Goal: Navigation & Orientation: Find specific page/section

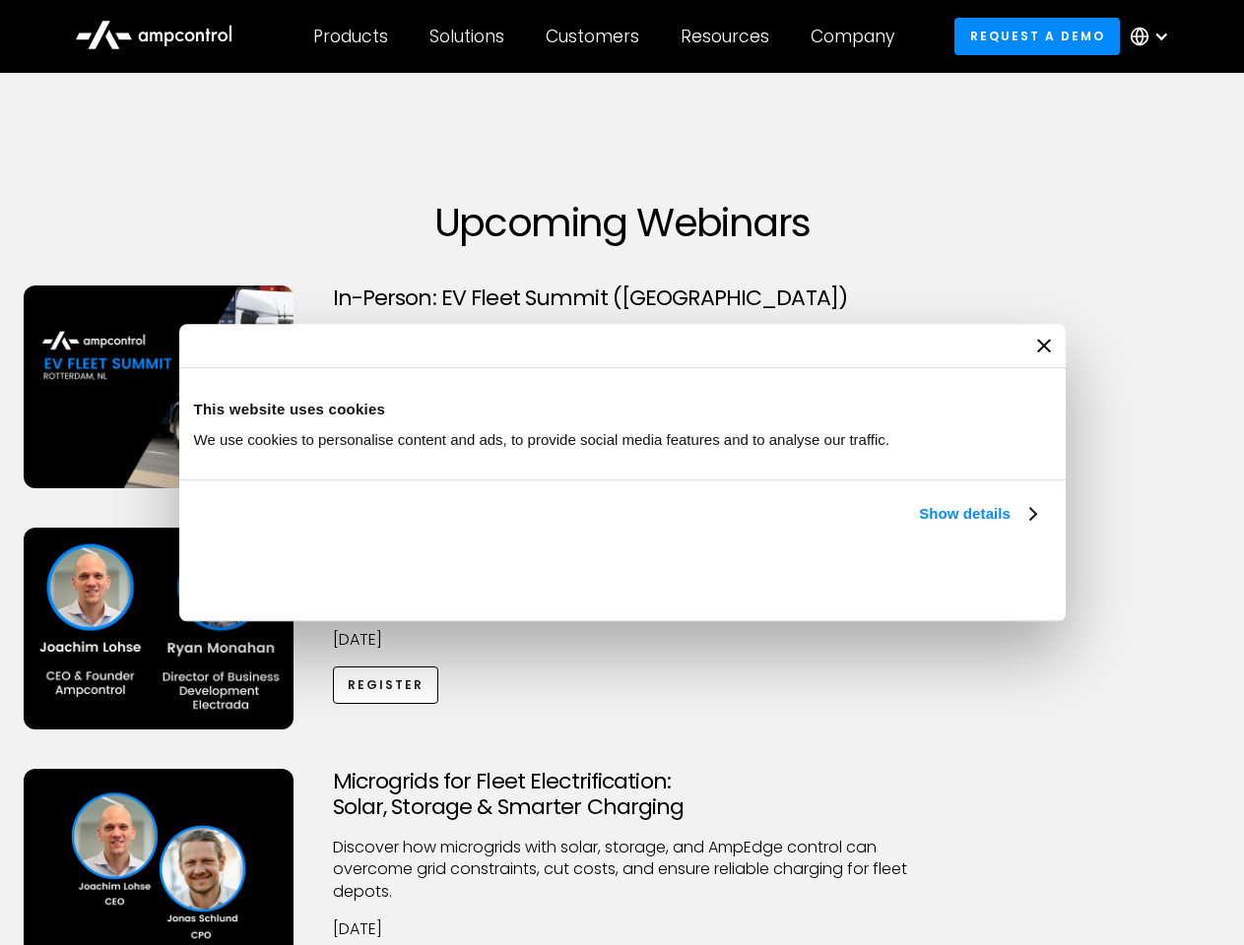
click at [919, 526] on link "Show details" at bounding box center [977, 514] width 116 height 24
click at [0, 0] on div "Necessary cookies help make a website usable by enabling basic functions like p…" at bounding box center [0, 0] width 0 height 0
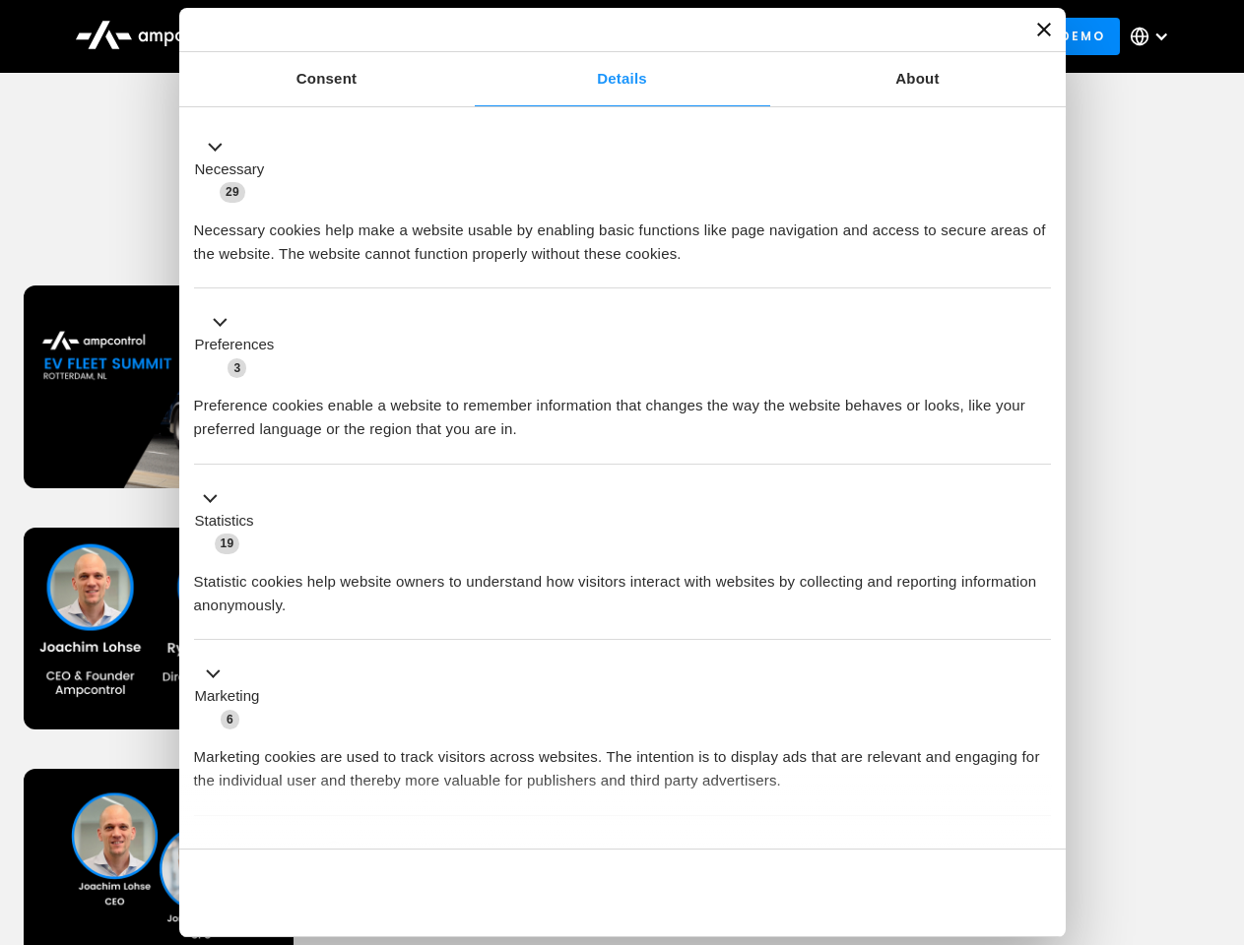
click at [1051, 266] on div "Necessary cookies help make a website usable by enabling basic functions like p…" at bounding box center [622, 235] width 857 height 62
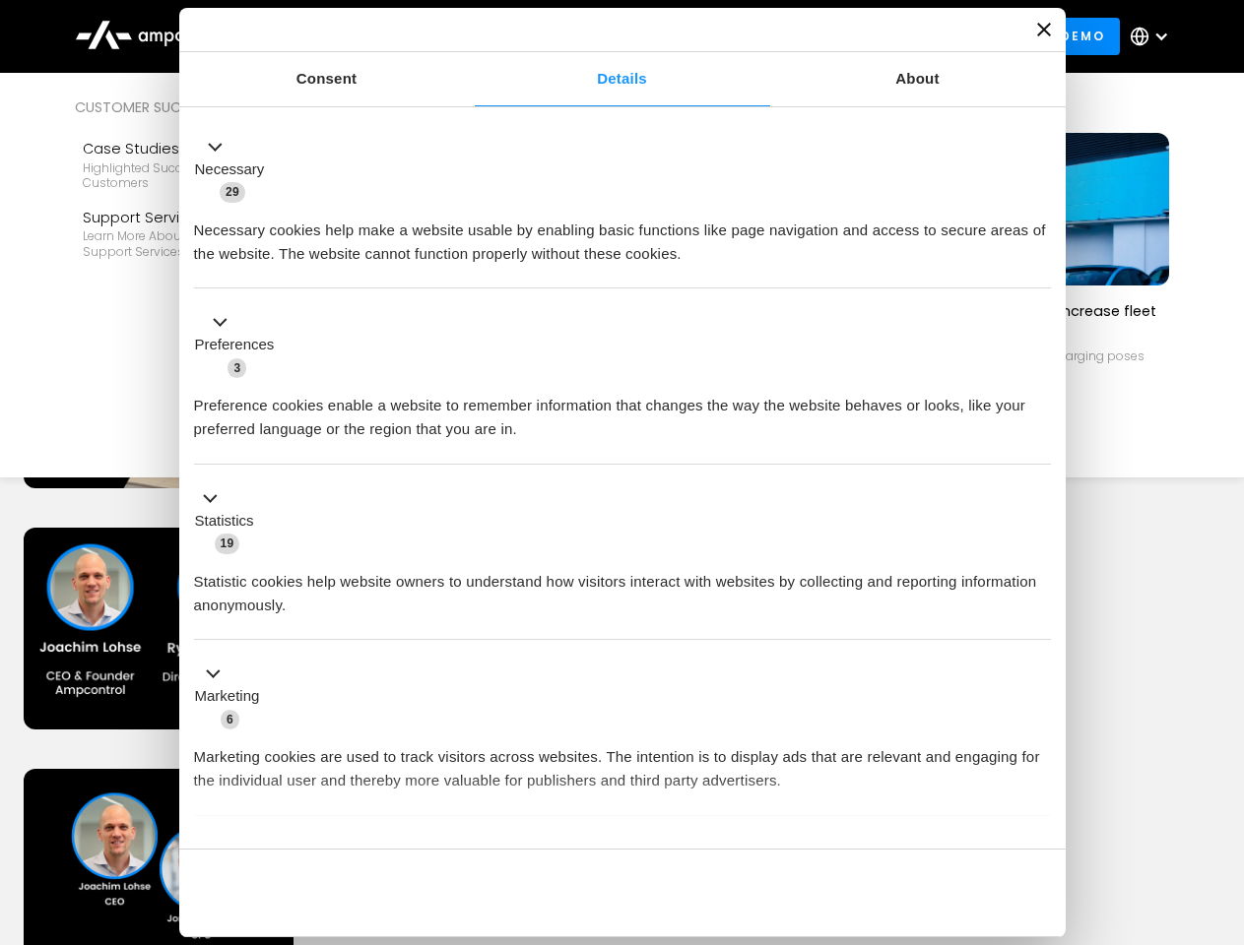
click at [606, 36] on div "Customers" at bounding box center [592, 37] width 94 height 22
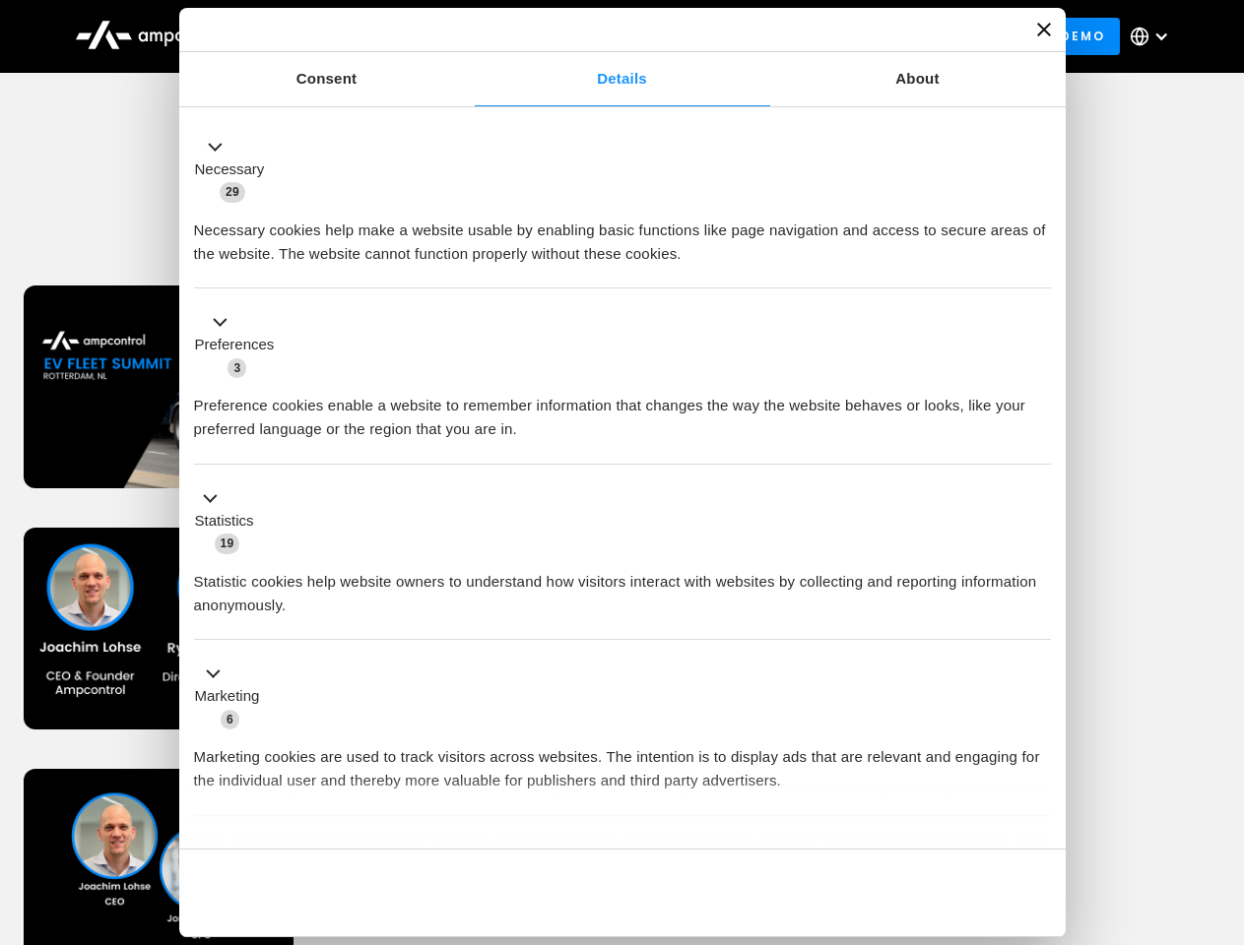
click at [350, 36] on div "Products" at bounding box center [350, 37] width 75 height 22
click at [468, 36] on div "Solutions" at bounding box center [466, 37] width 75 height 22
click at [596, 36] on div "Customers" at bounding box center [592, 37] width 94 height 22
click at [729, 36] on div "Resources" at bounding box center [724, 37] width 89 height 22
